Goal: Check status: Check status

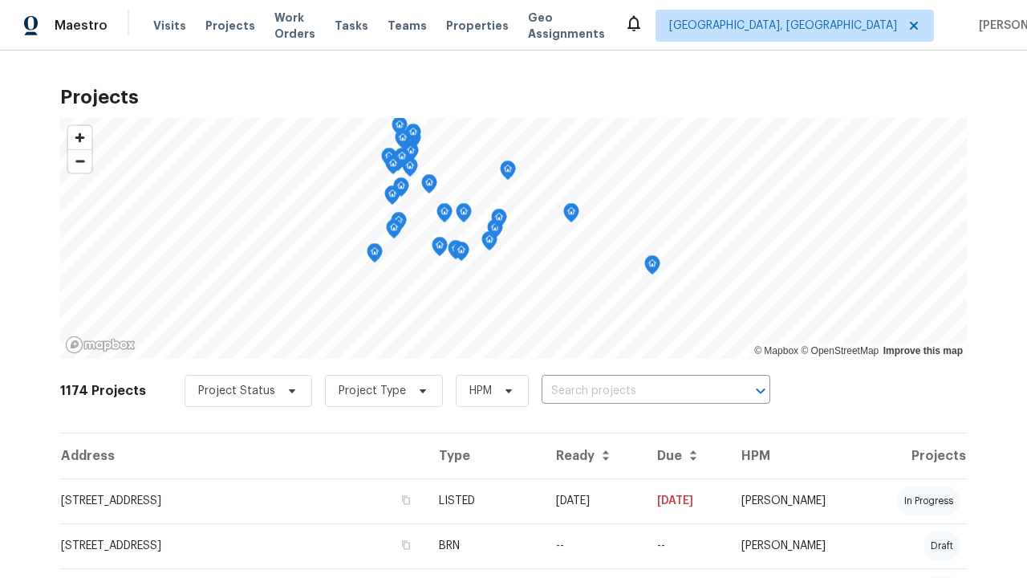
click at [240, 391] on span "Project Status" at bounding box center [236, 391] width 77 height 16
click at [224, 481] on label "Complete" at bounding box center [225, 481] width 74 height 16
click at [198, 481] on input "Complete" at bounding box center [193, 478] width 10 height 10
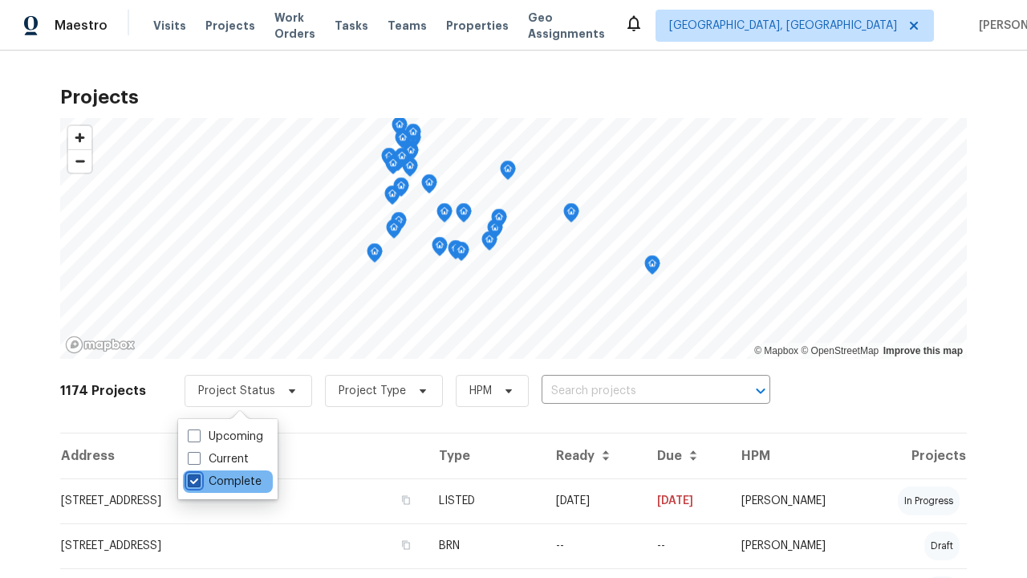
checkbox input "true"
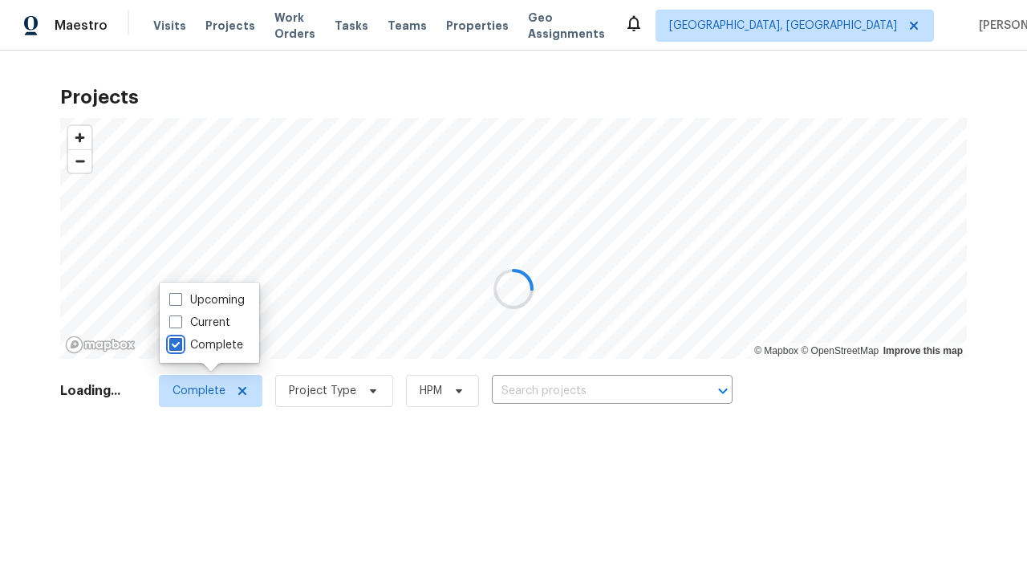
click at [8, 8] on div at bounding box center [513, 289] width 1027 height 578
